Goal: Task Accomplishment & Management: Manage account settings

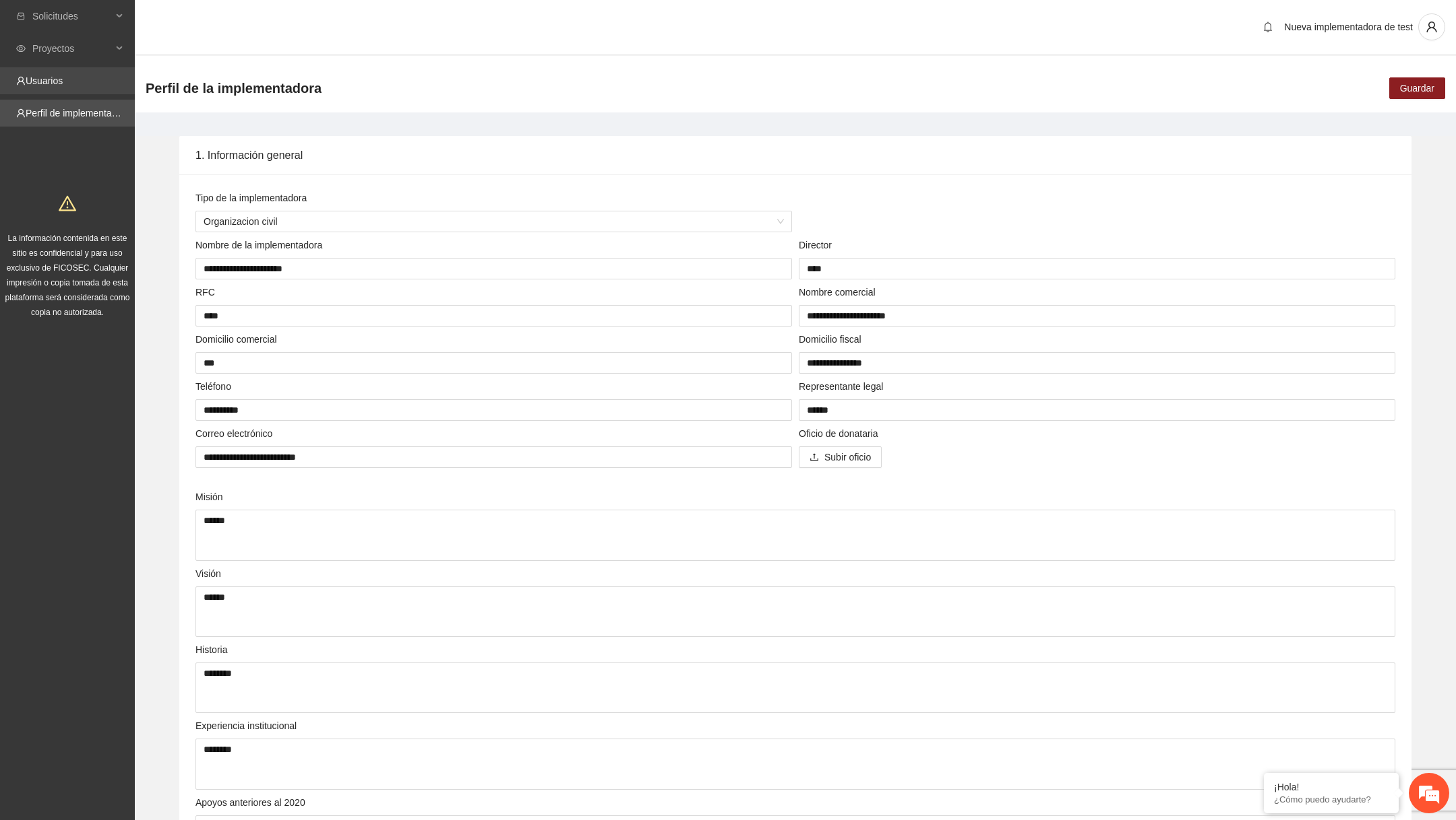
click at [40, 75] on link "Usuarios" at bounding box center [44, 81] width 37 height 11
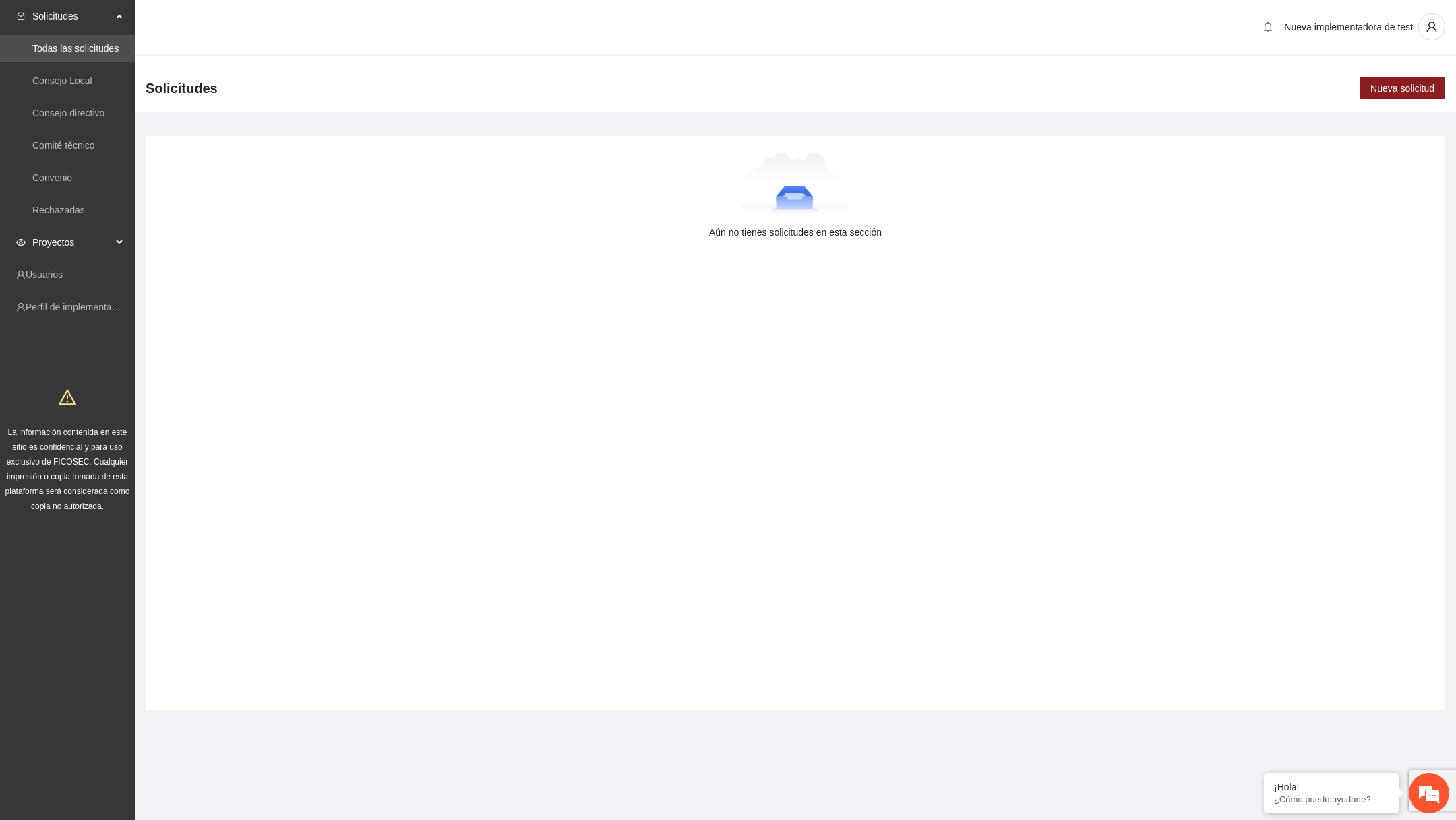
click at [93, 242] on span "Proyectos" at bounding box center [72, 242] width 80 height 27
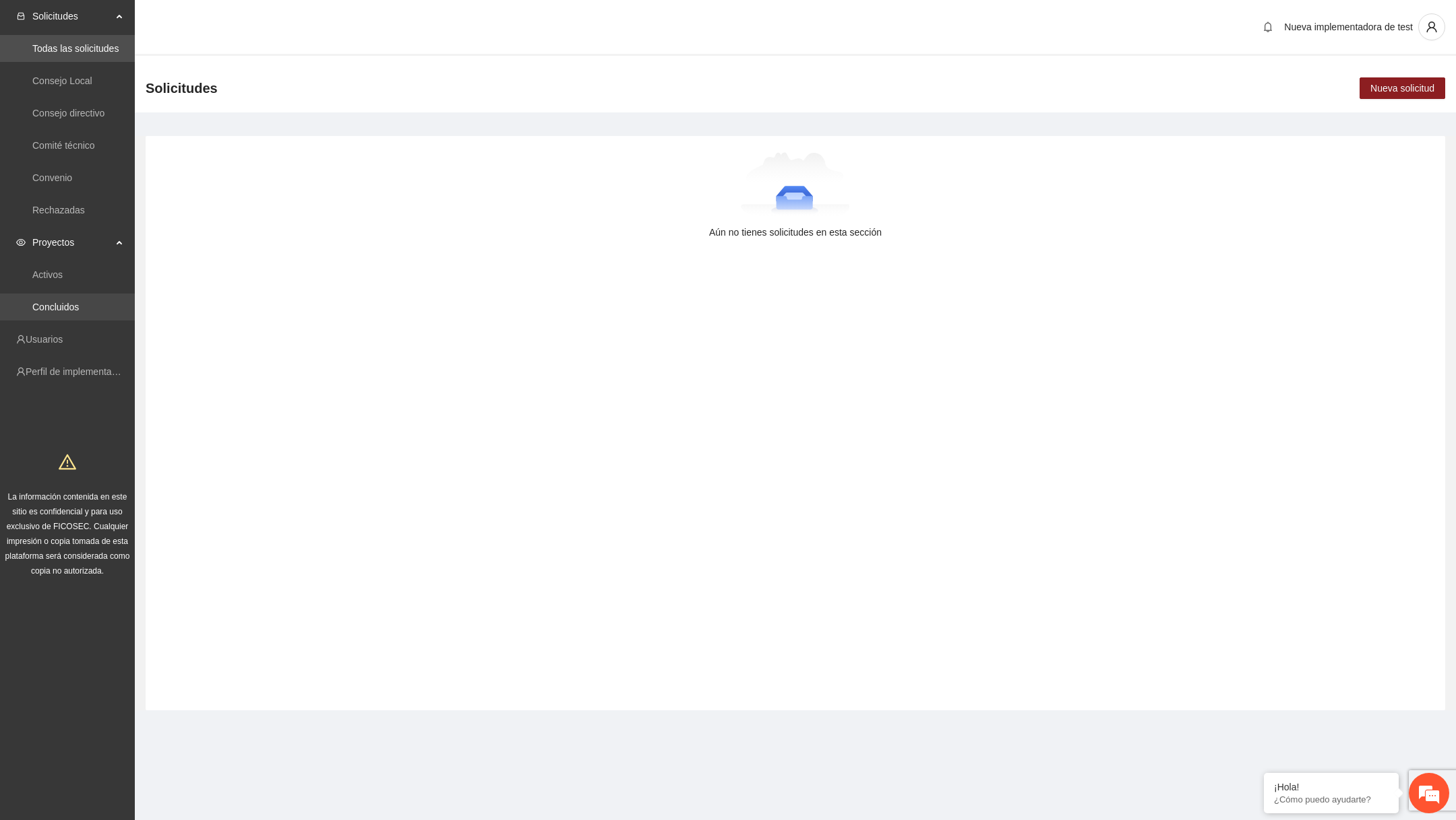
click at [79, 312] on link "Concluidos" at bounding box center [55, 307] width 46 height 11
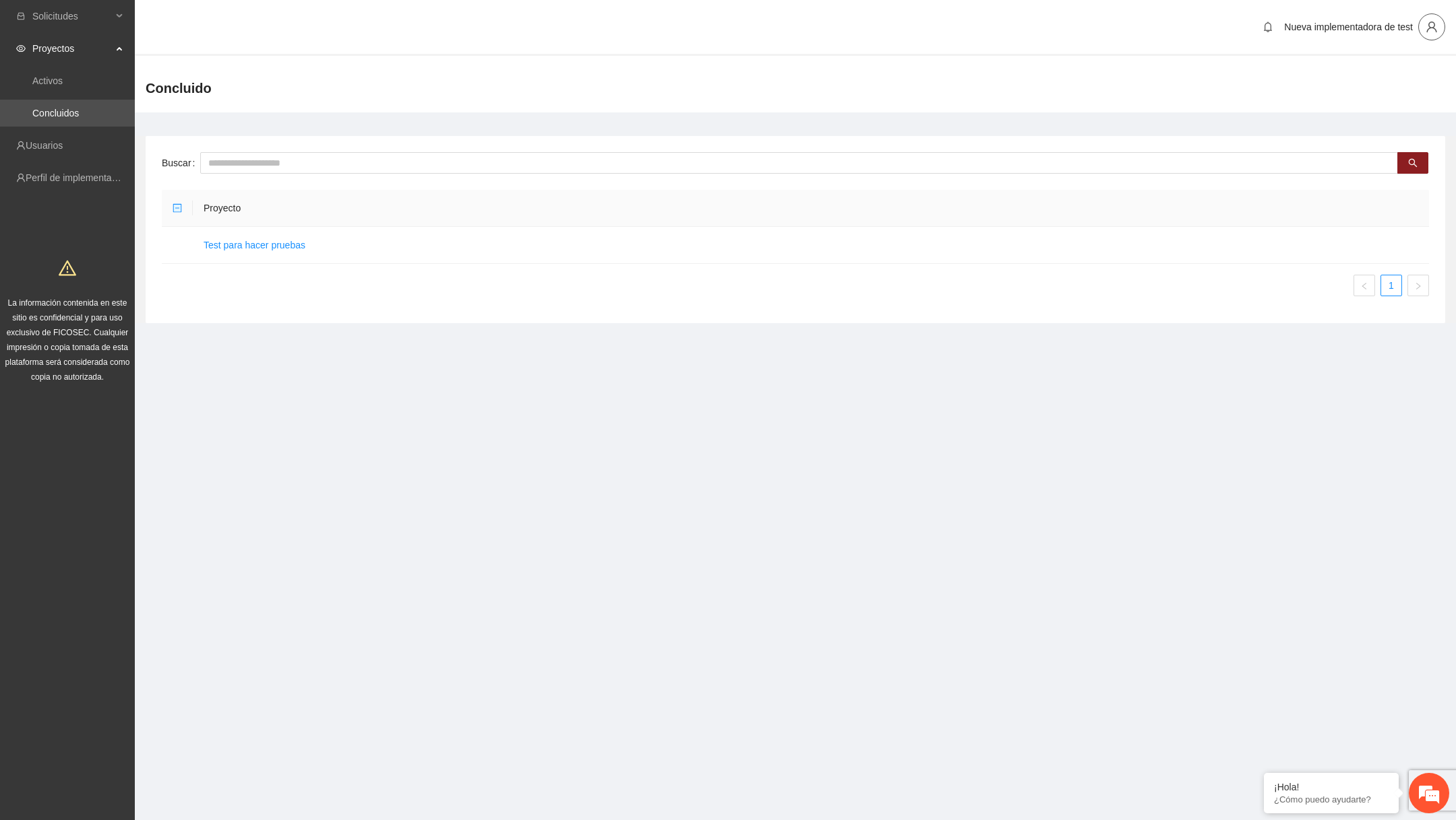
click at [1433, 29] on icon "user" at bounding box center [1431, 27] width 12 height 12
click at [1360, 73] on span "Cerrar sesión" at bounding box center [1392, 76] width 85 height 15
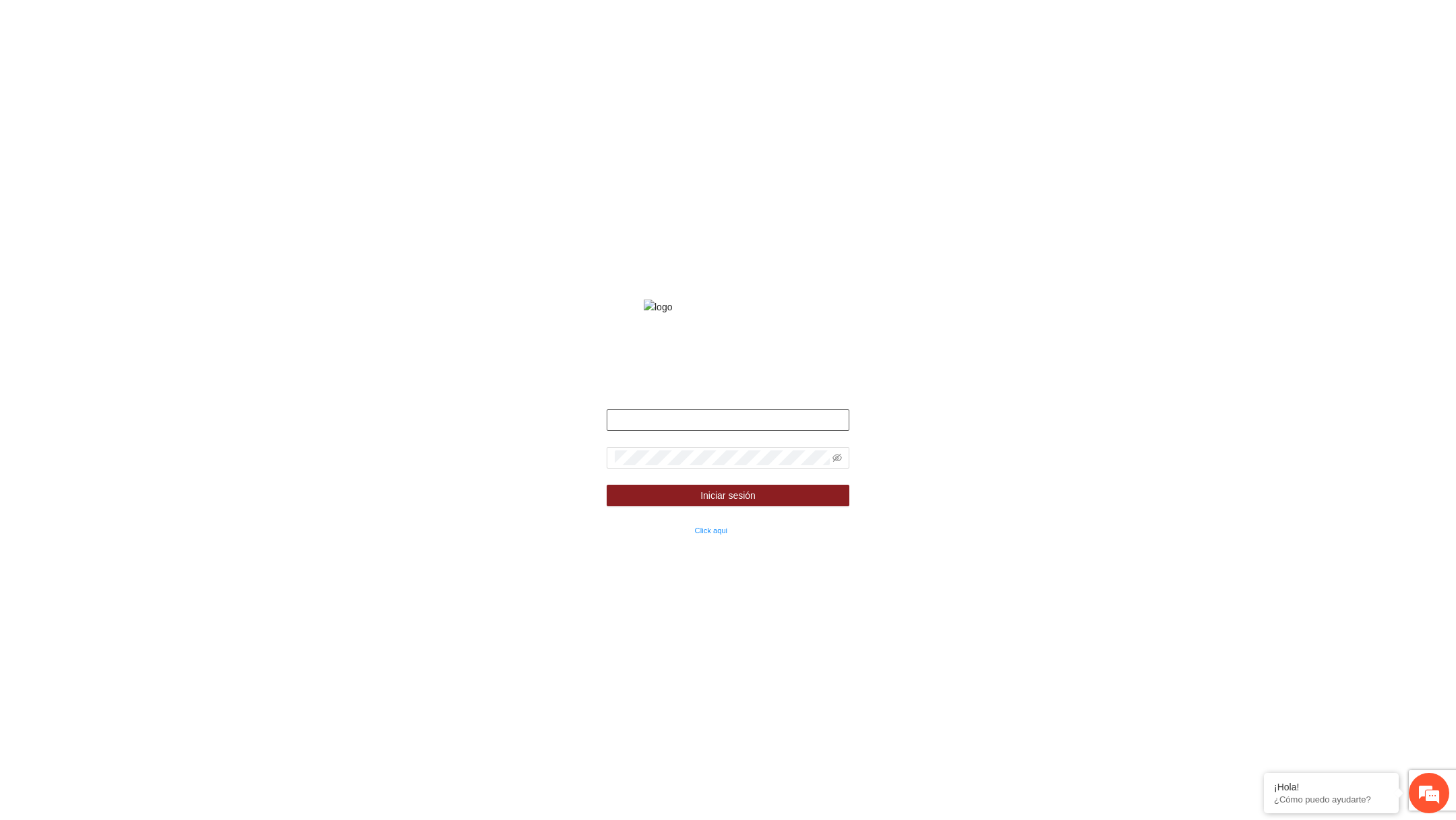
click at [710, 431] on input "text" at bounding box center [728, 420] width 243 height 22
click at [754, 431] on input "text" at bounding box center [728, 420] width 243 height 22
type input "**********"
click at [768, 469] on span at bounding box center [728, 458] width 243 height 22
click at [833, 463] on icon "eye-invisible" at bounding box center [837, 458] width 10 height 10
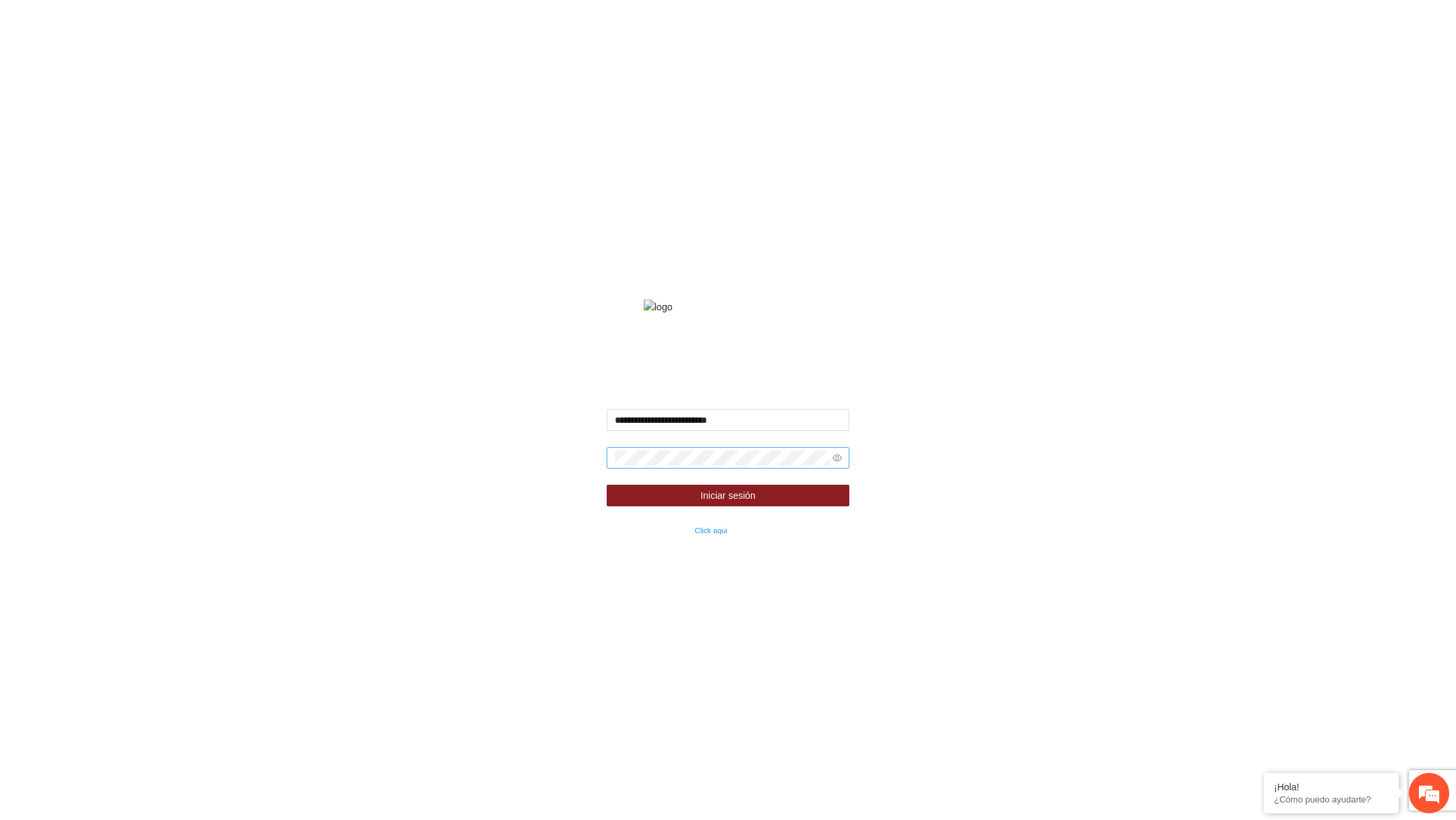
click at [701, 469] on span at bounding box center [728, 458] width 243 height 22
click at [777, 507] on button "Iniciar sesión" at bounding box center [728, 495] width 243 height 22
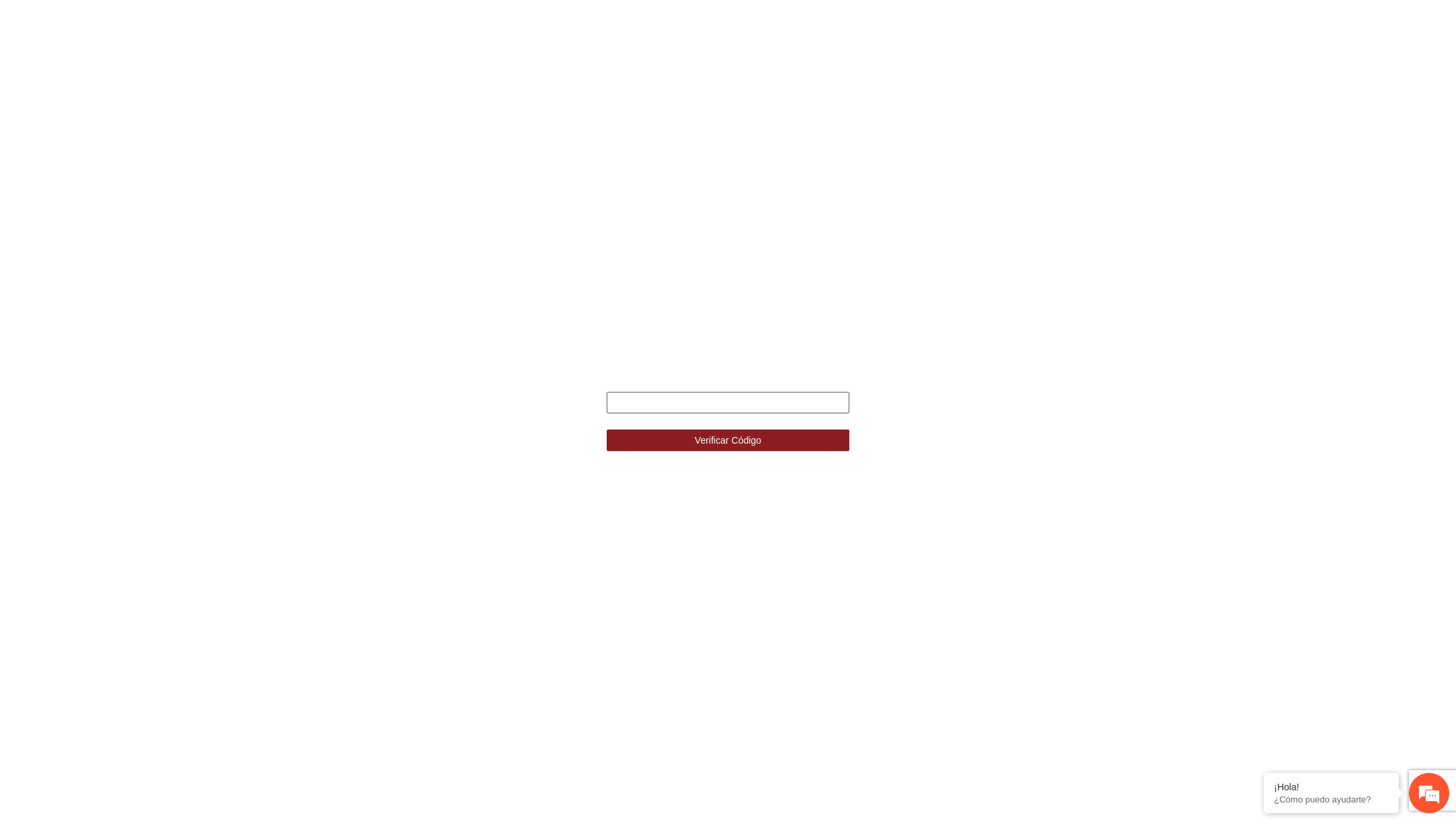
click at [637, 408] on input "text" at bounding box center [728, 403] width 243 height 22
type input "******"
click at [607, 430] on button "Verificar Código" at bounding box center [728, 440] width 243 height 22
